Goal: Information Seeking & Learning: Learn about a topic

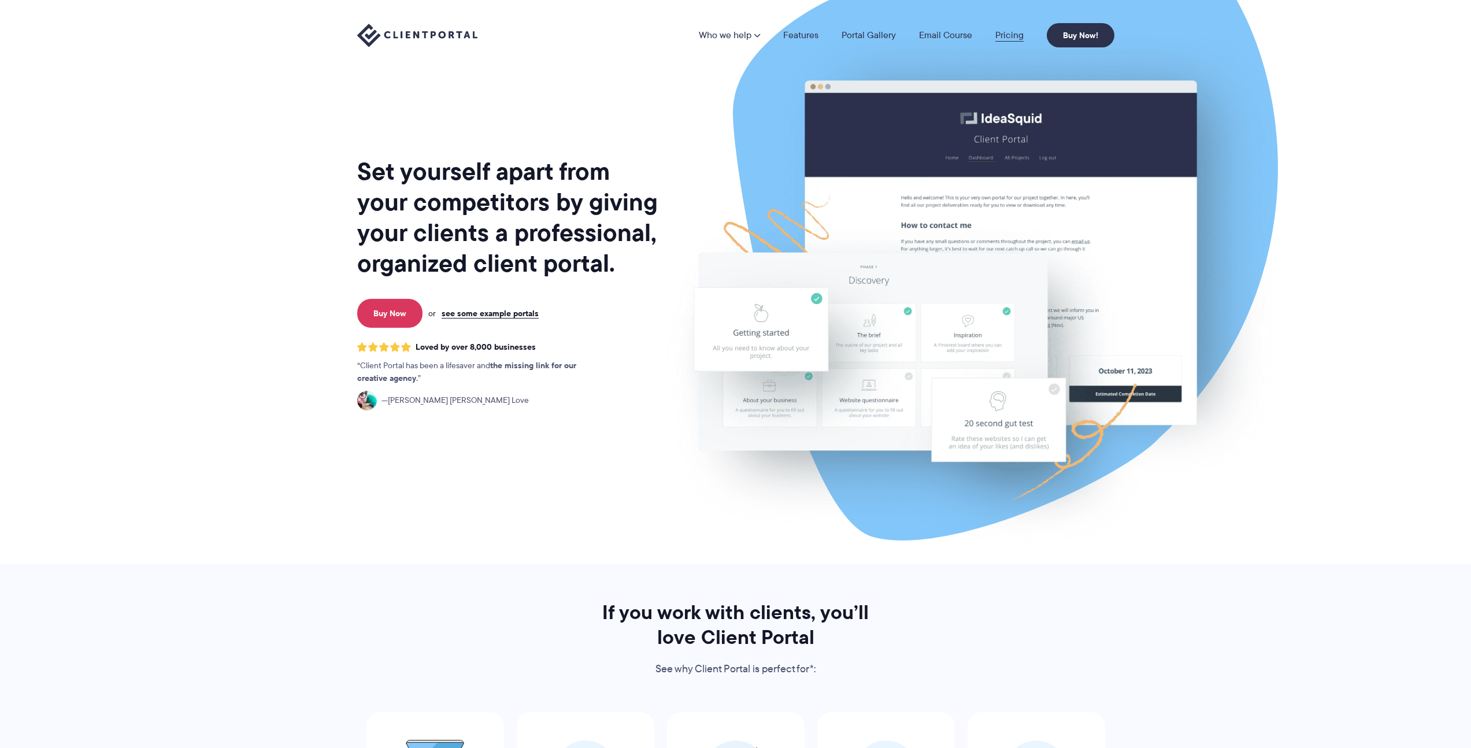
click at [996, 35] on link "Pricing" at bounding box center [1009, 35] width 28 height 9
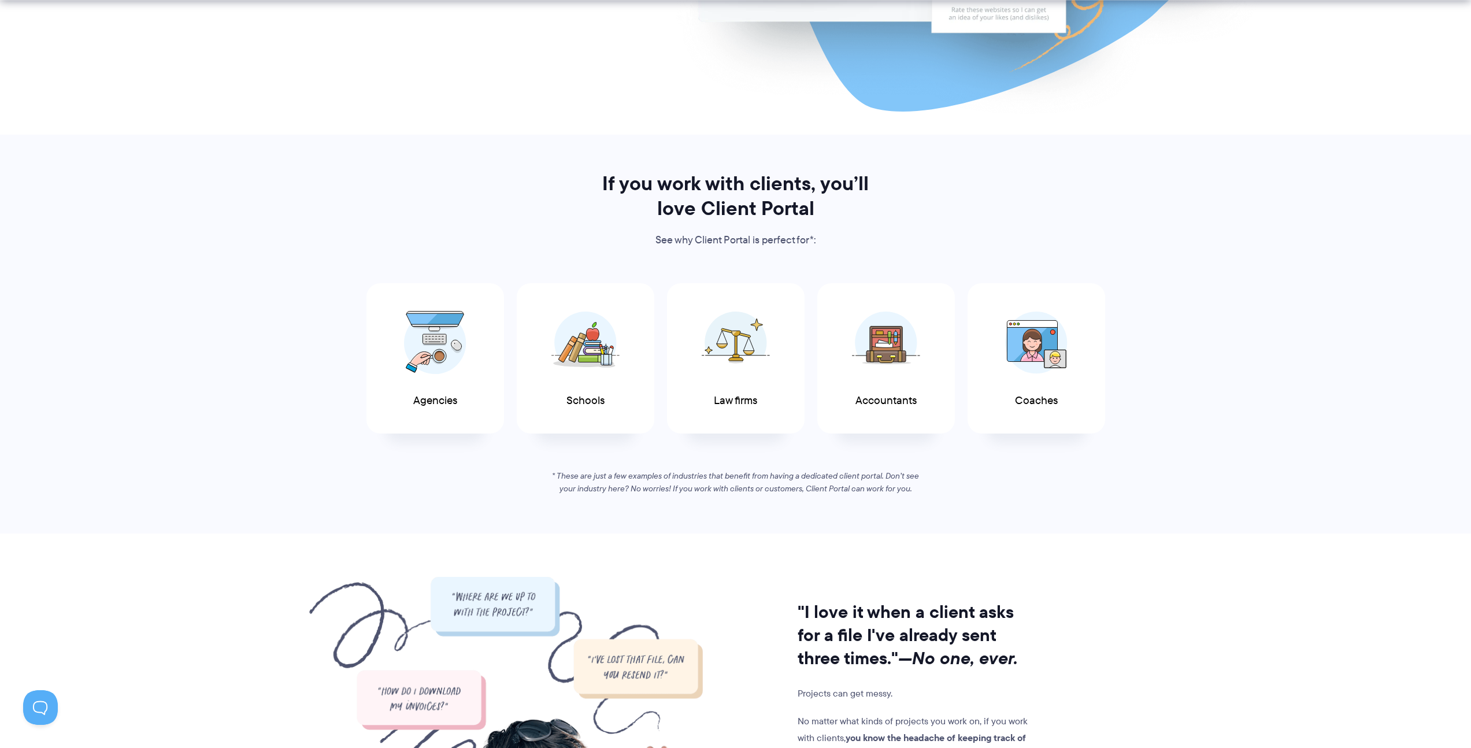
scroll to position [641, 0]
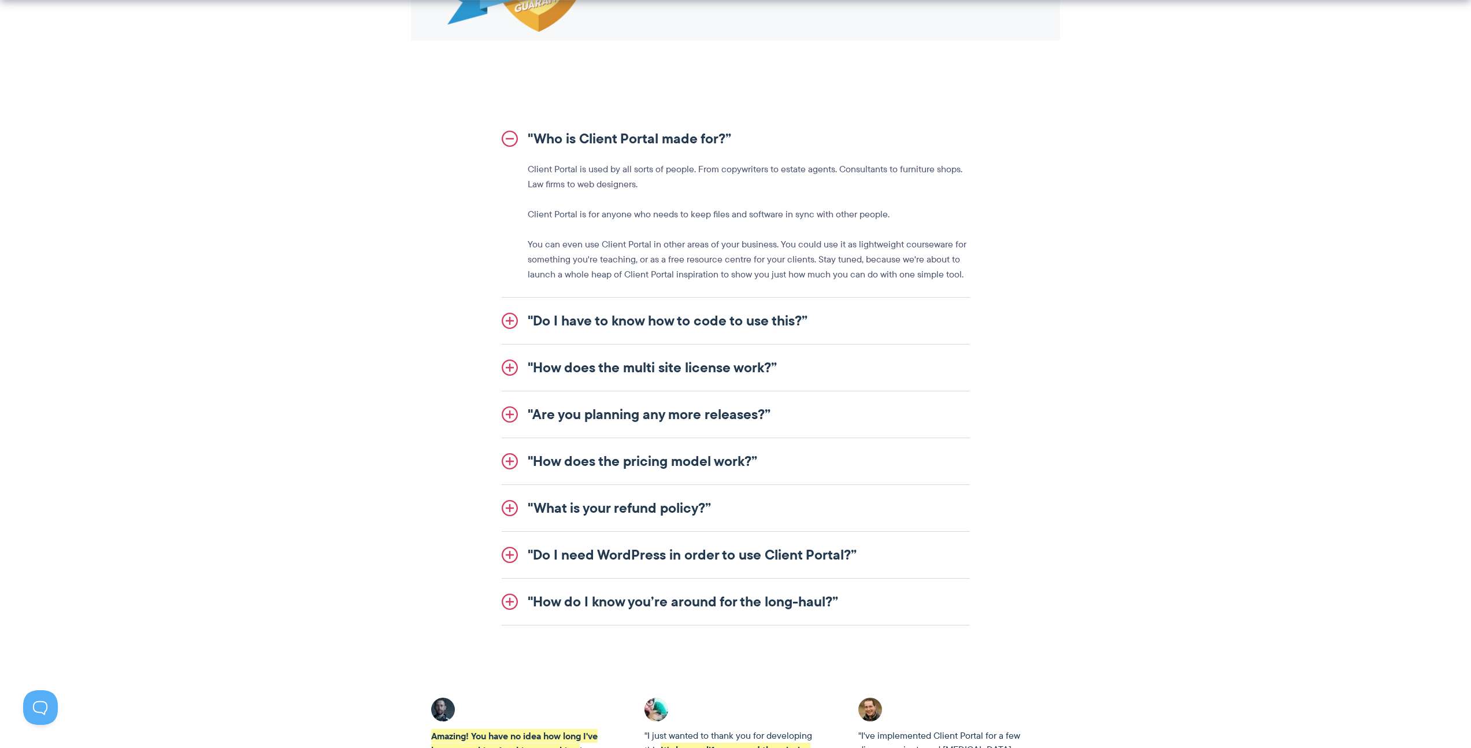
scroll to position [1325, 0]
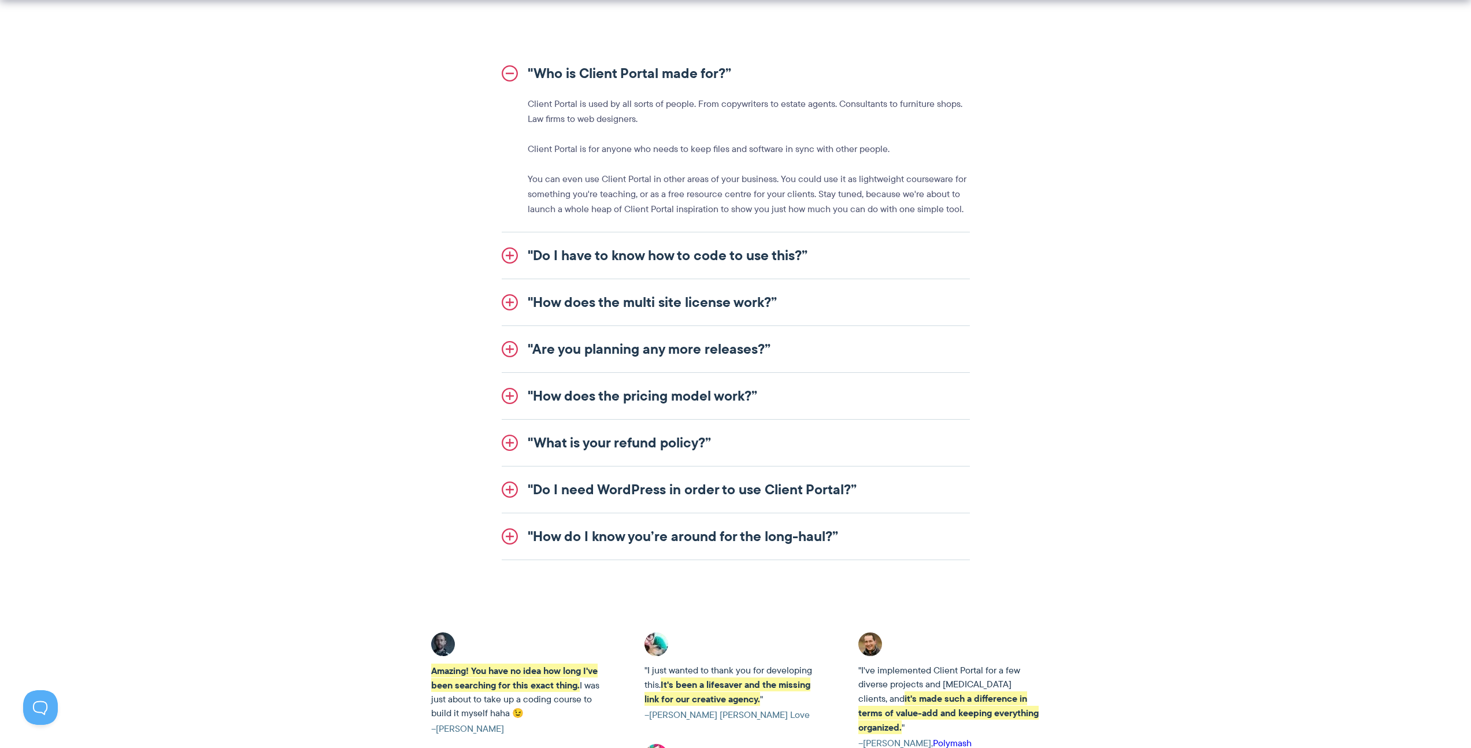
click at [574, 404] on link ""How does the pricing model work?”" at bounding box center [736, 396] width 468 height 46
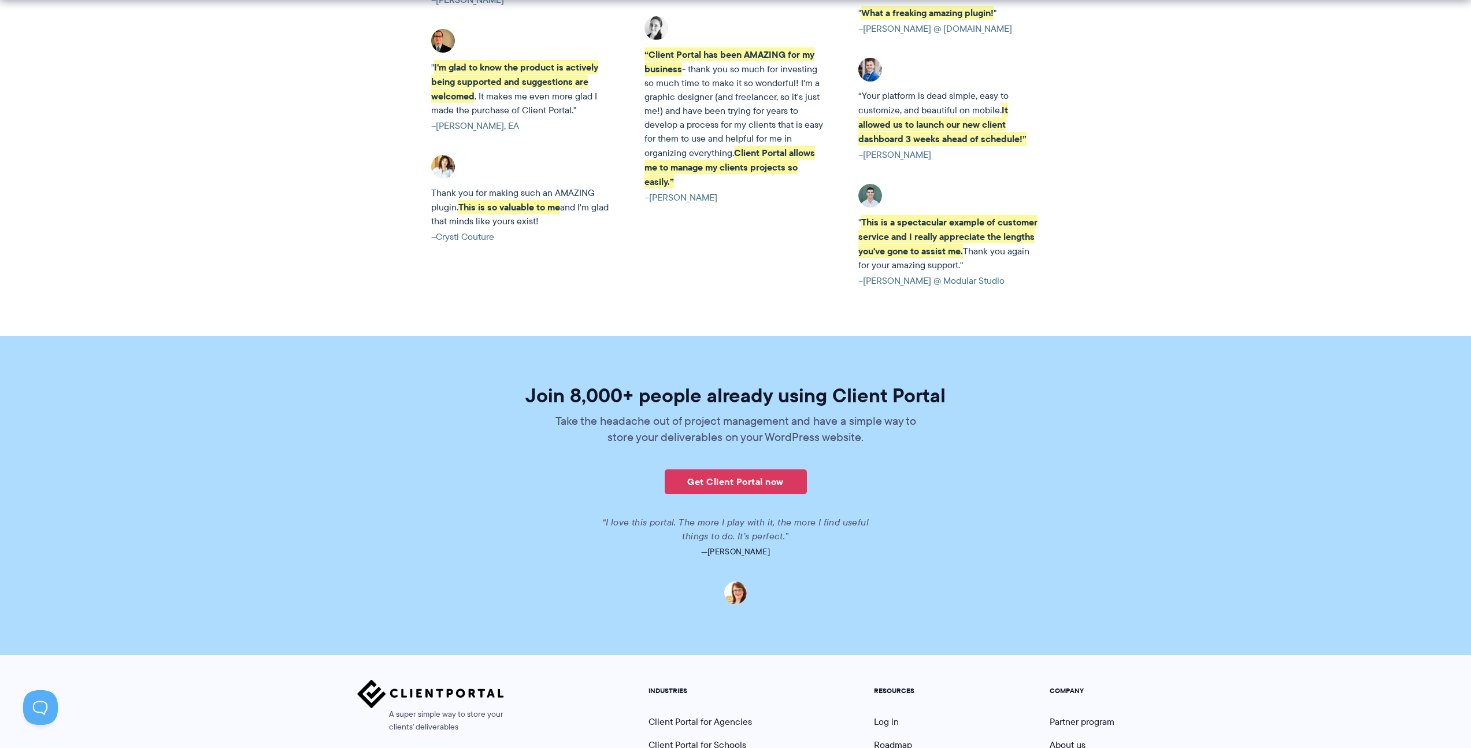
scroll to position [2602, 0]
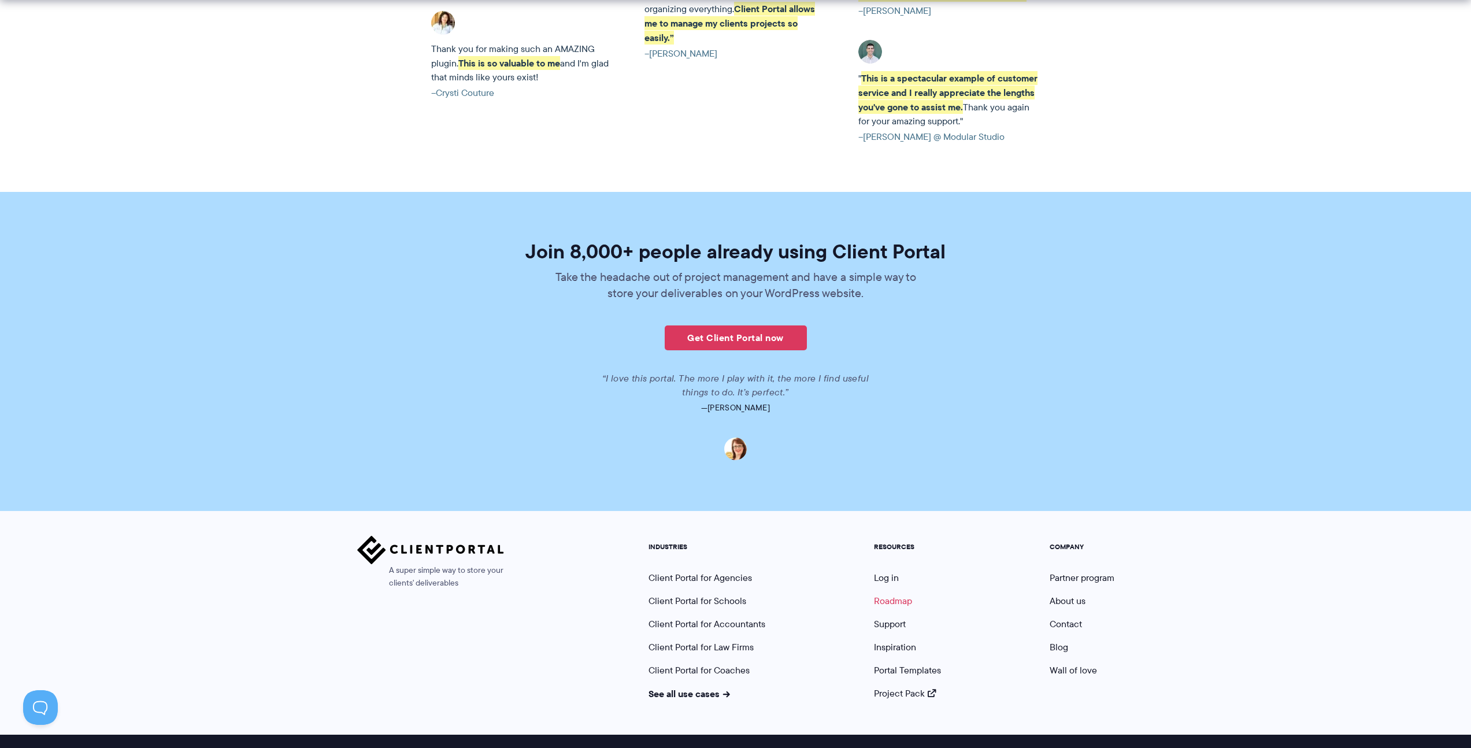
click at [903, 594] on link "Roadmap" at bounding box center [893, 600] width 38 height 13
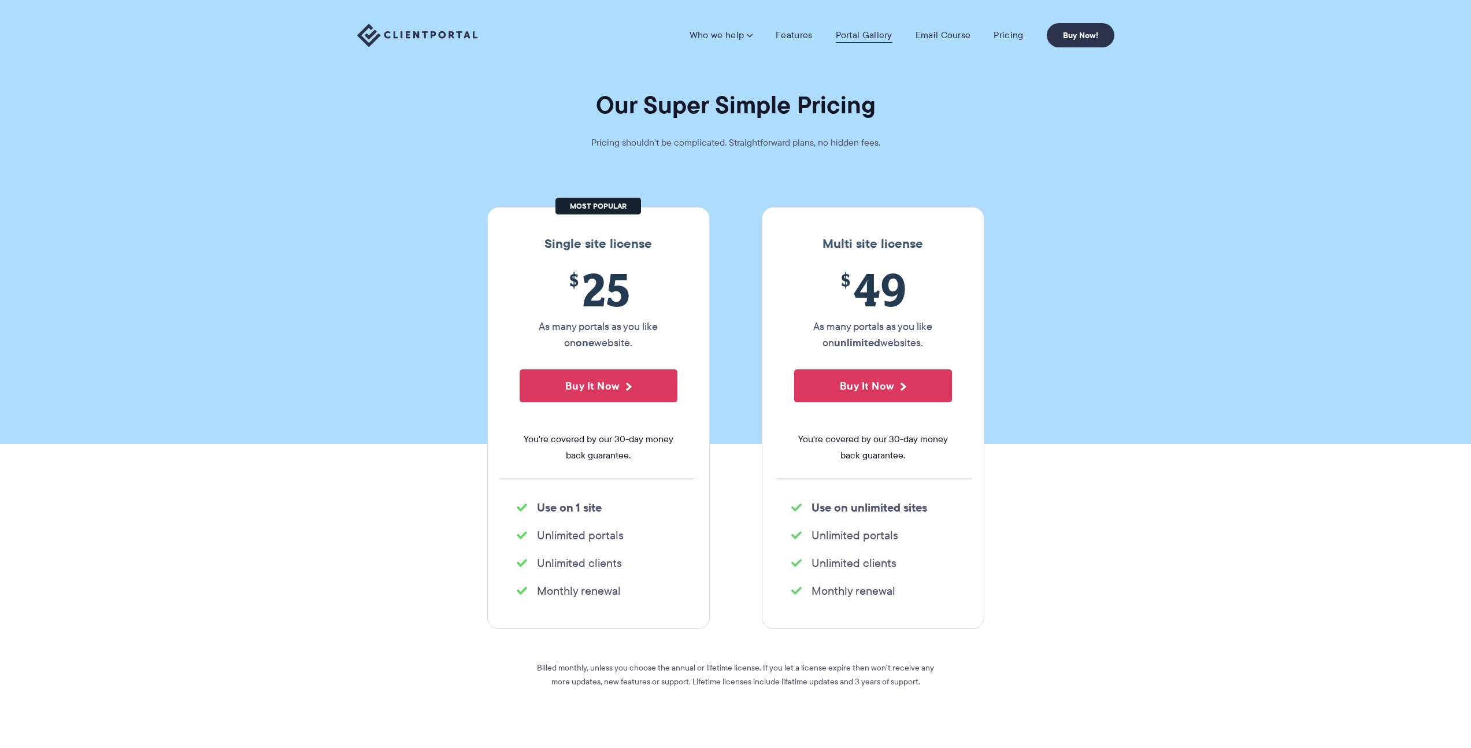
click at [877, 35] on link "Portal Gallery" at bounding box center [864, 35] width 57 height 12
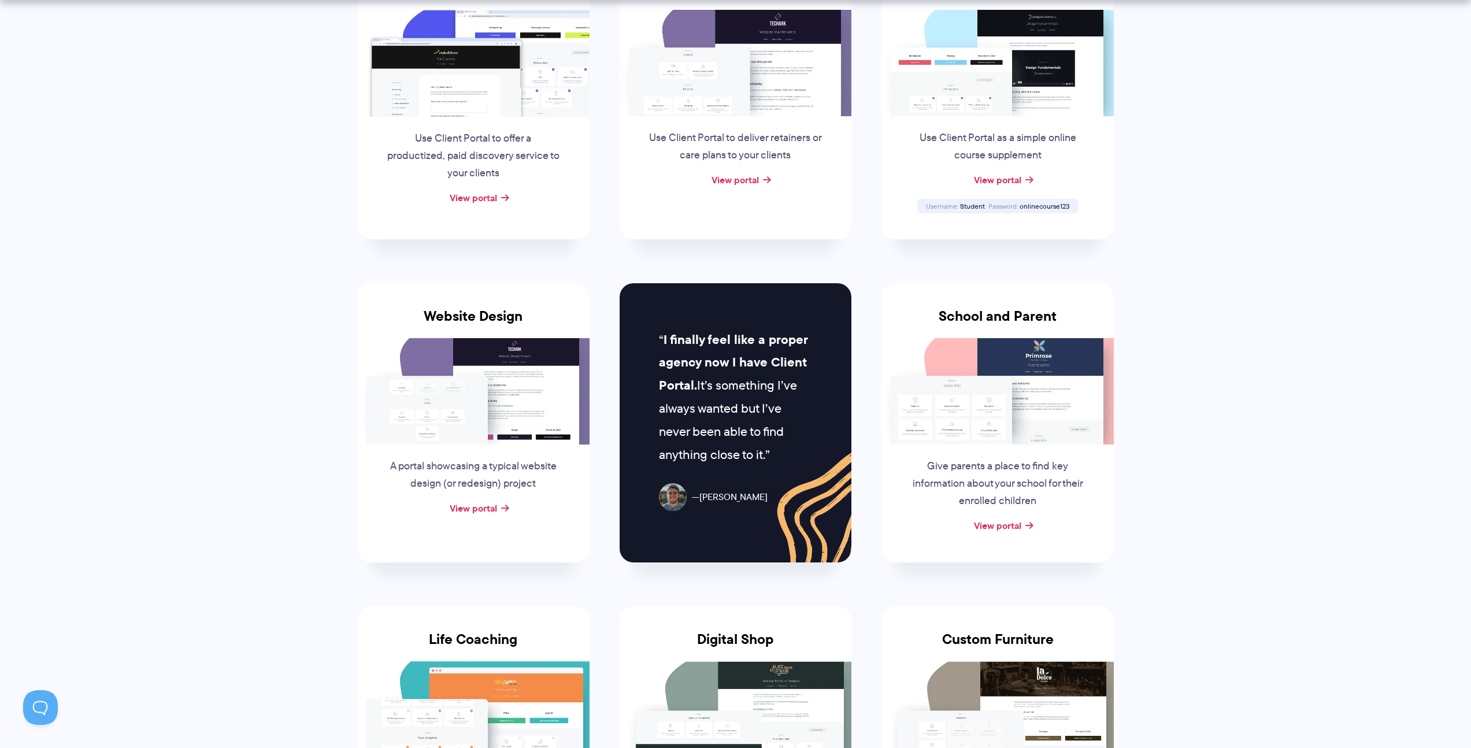
scroll to position [440, 0]
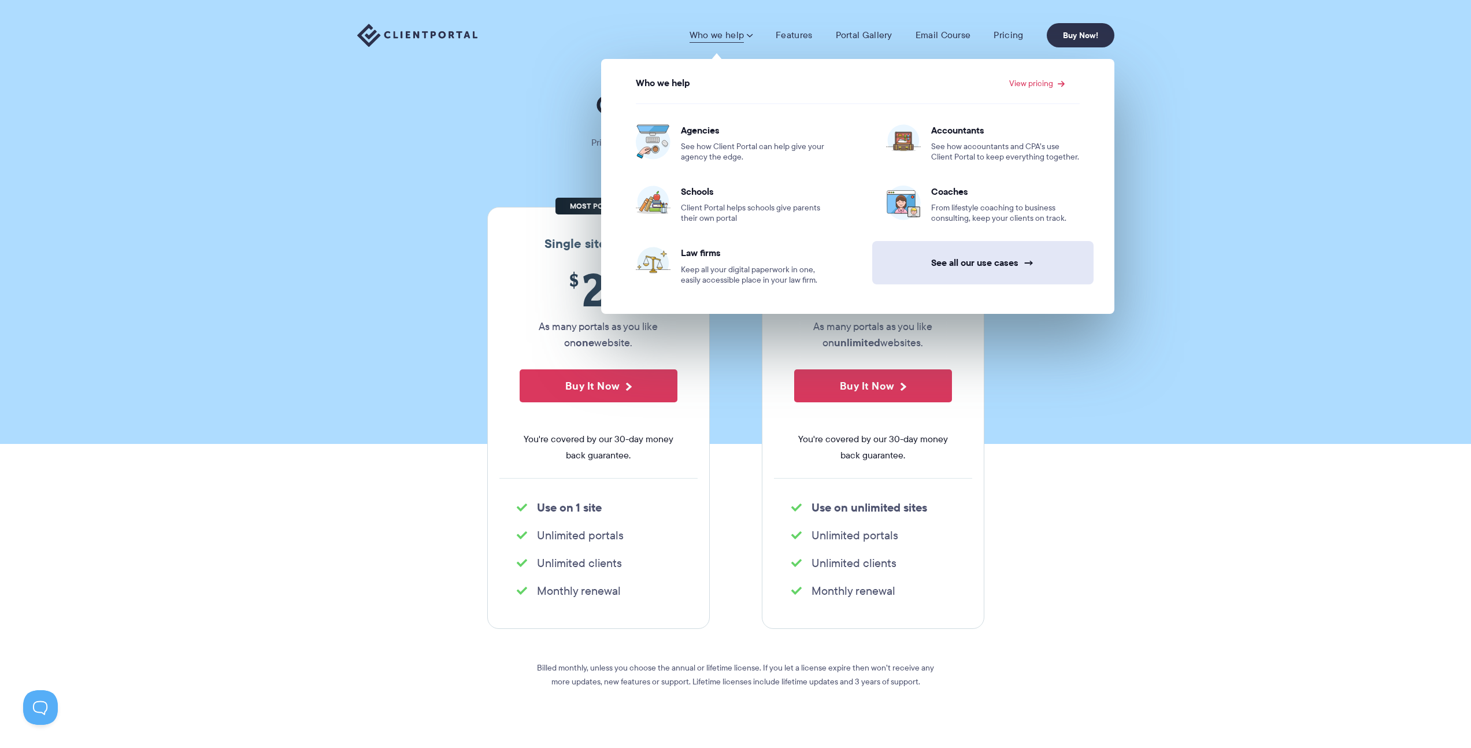
click at [954, 257] on link "See all our use cases →" at bounding box center [982, 262] width 221 height 43
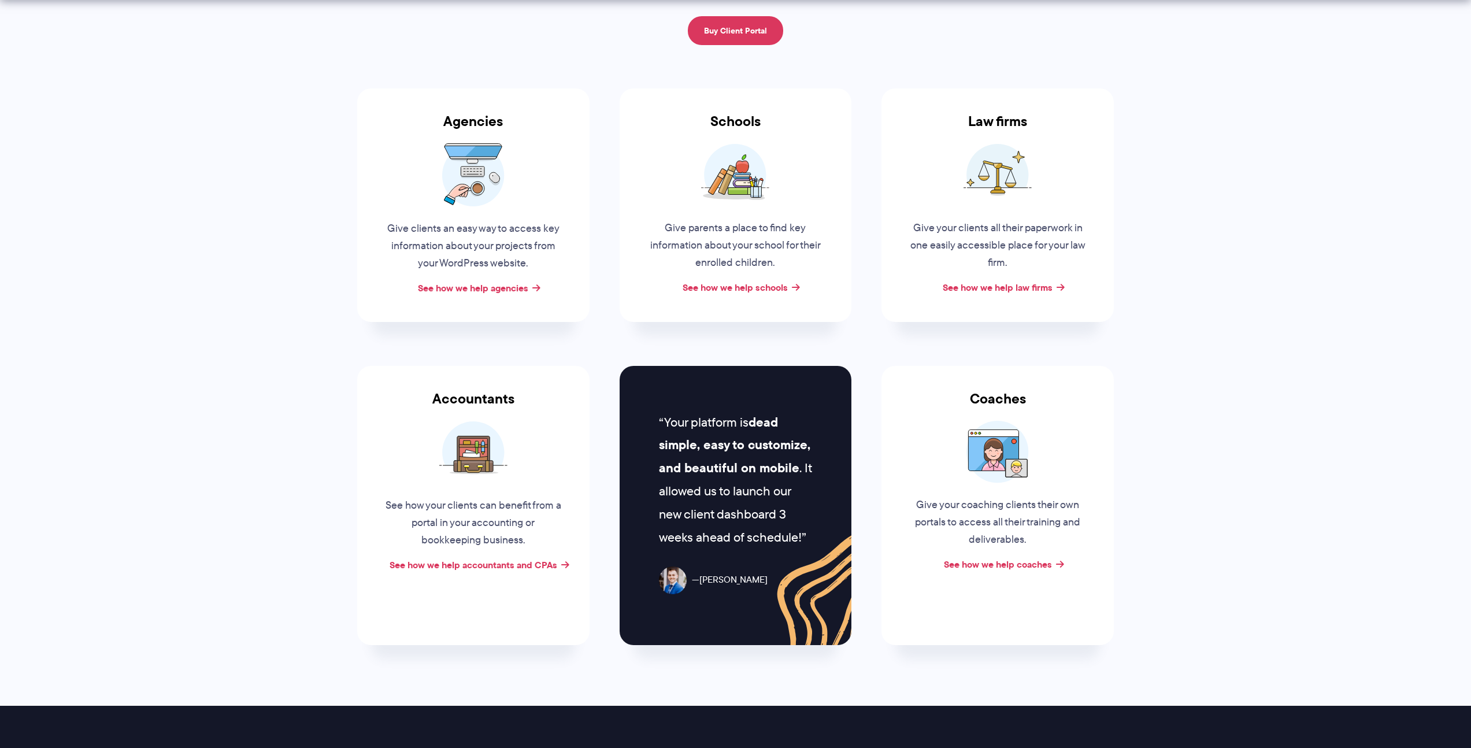
scroll to position [190, 0]
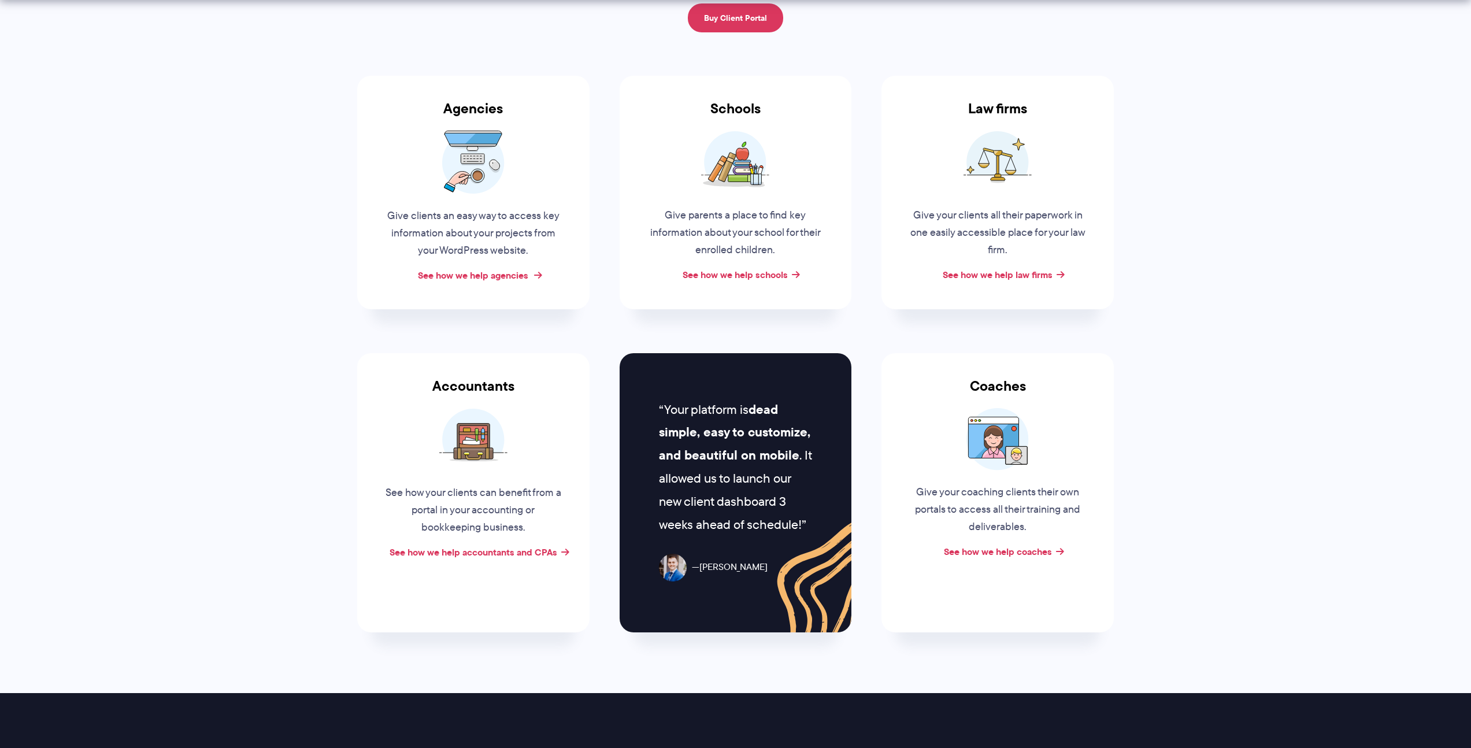
click at [480, 277] on link "See how we help agencies" at bounding box center [473, 275] width 110 height 14
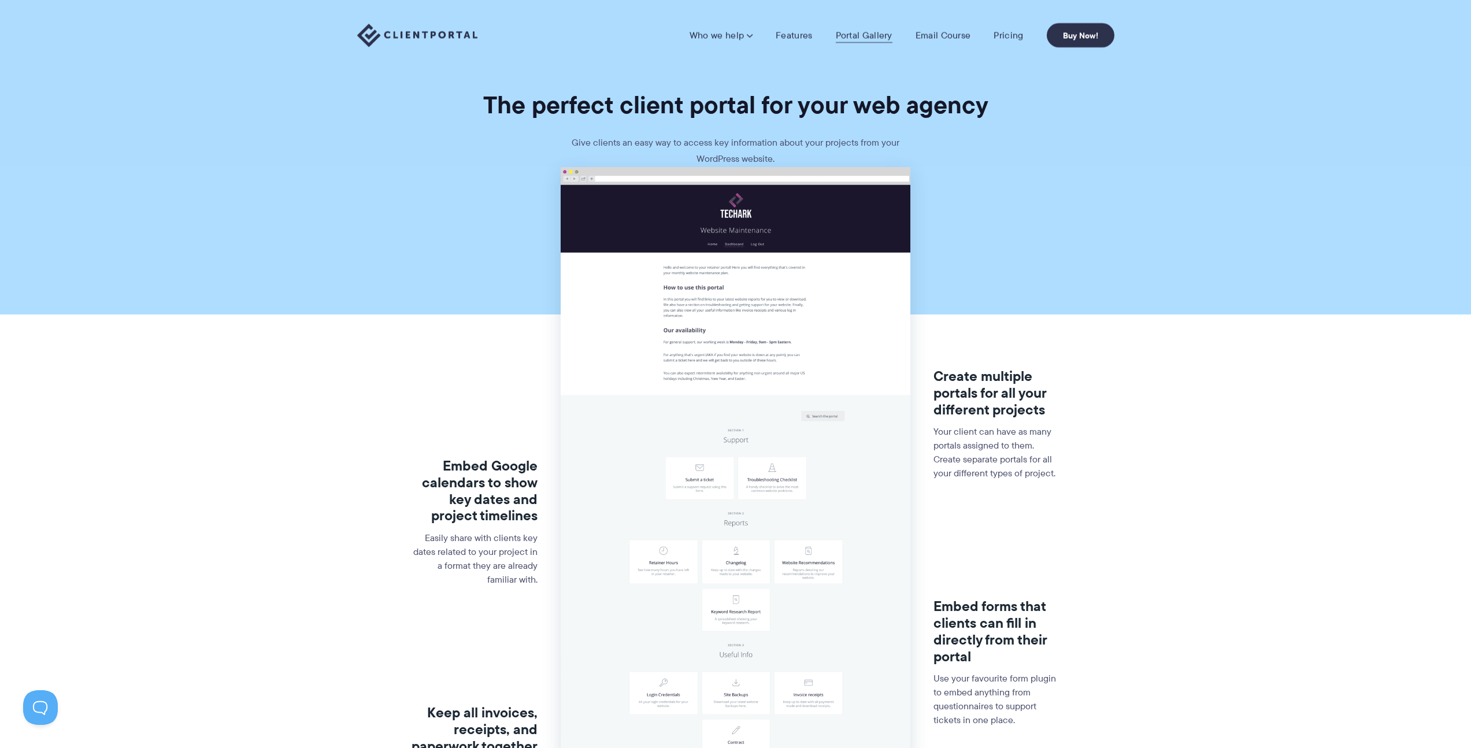
click at [864, 39] on link "Portal Gallery" at bounding box center [864, 35] width 57 height 12
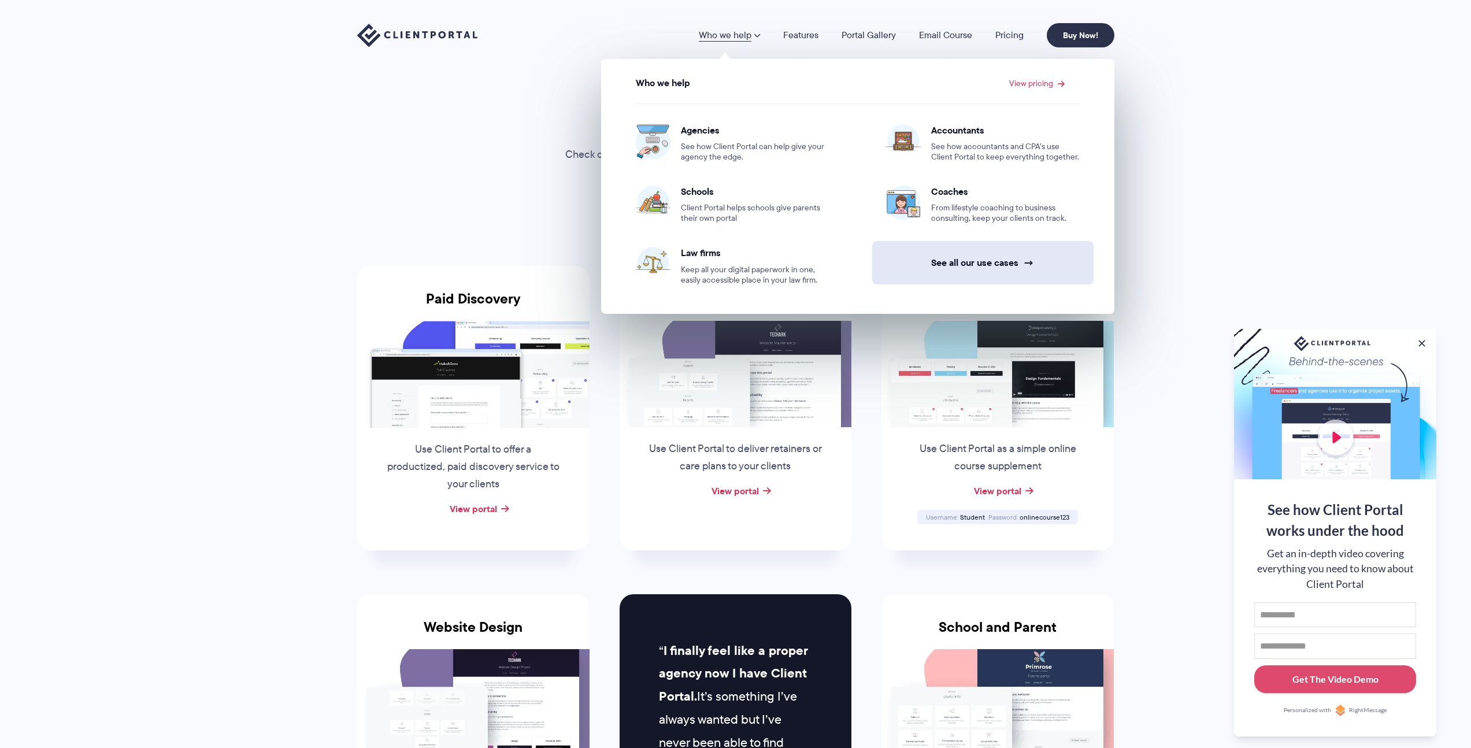
click at [934, 261] on link "See all our use cases →" at bounding box center [982, 262] width 221 height 43
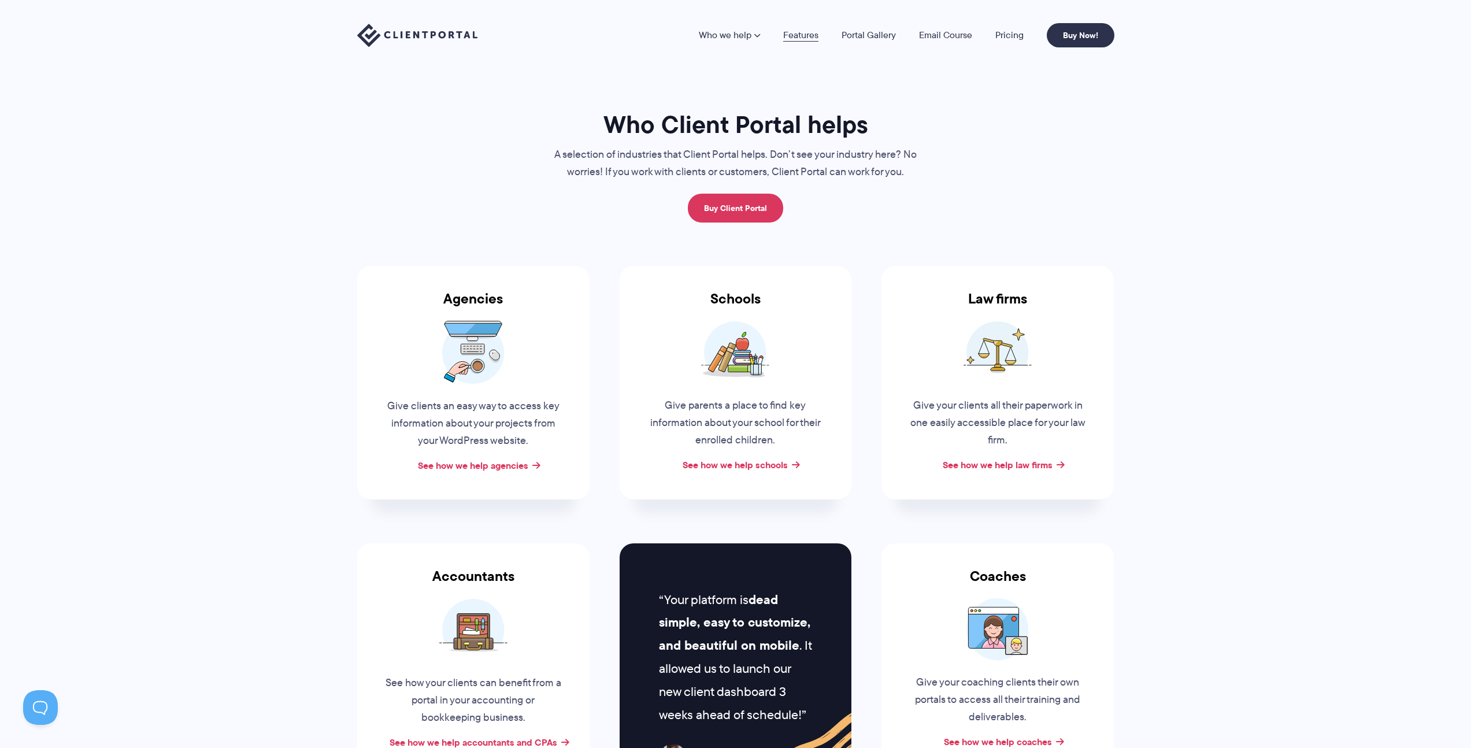
click at [811, 35] on link "Features" at bounding box center [800, 35] width 35 height 9
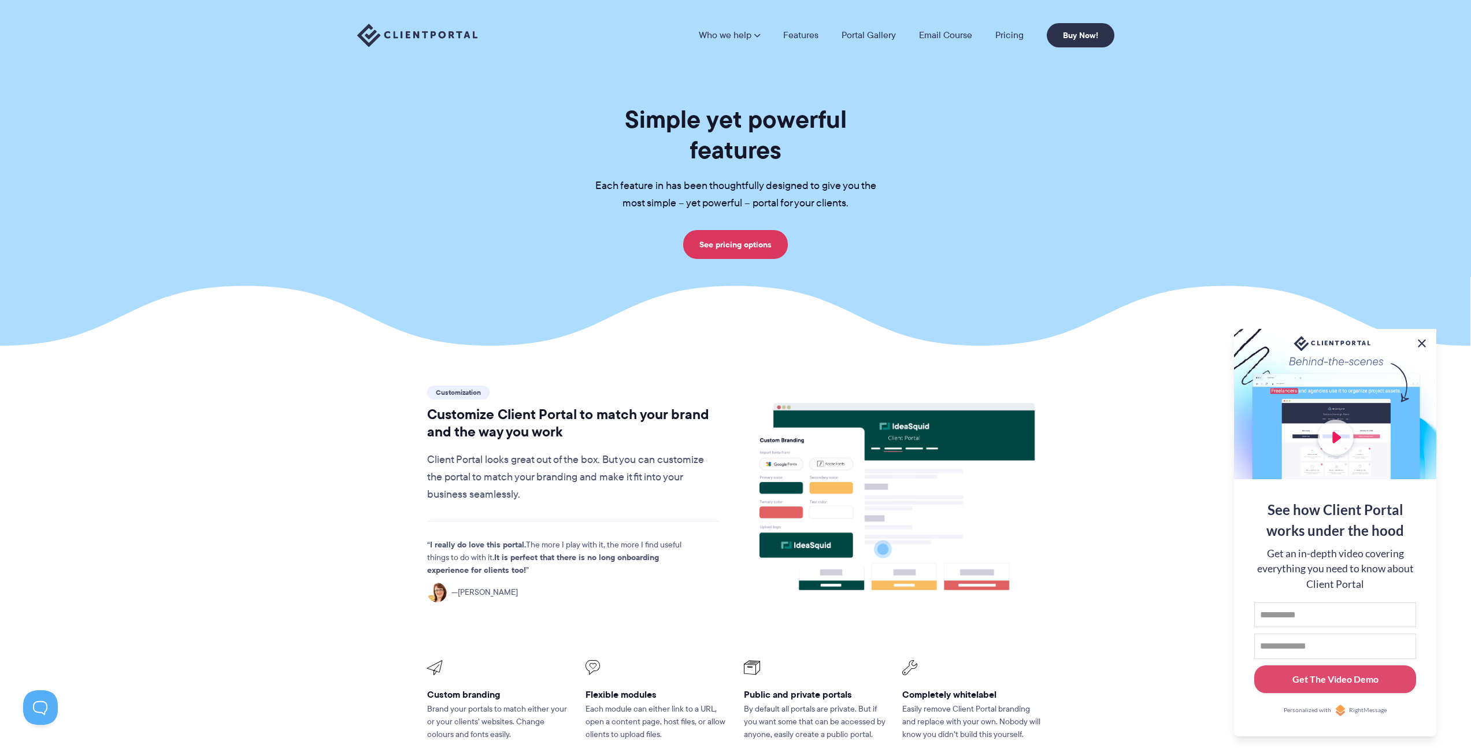
click at [1423, 340] on button at bounding box center [1422, 343] width 14 height 14
